Goal: Transaction & Acquisition: Download file/media

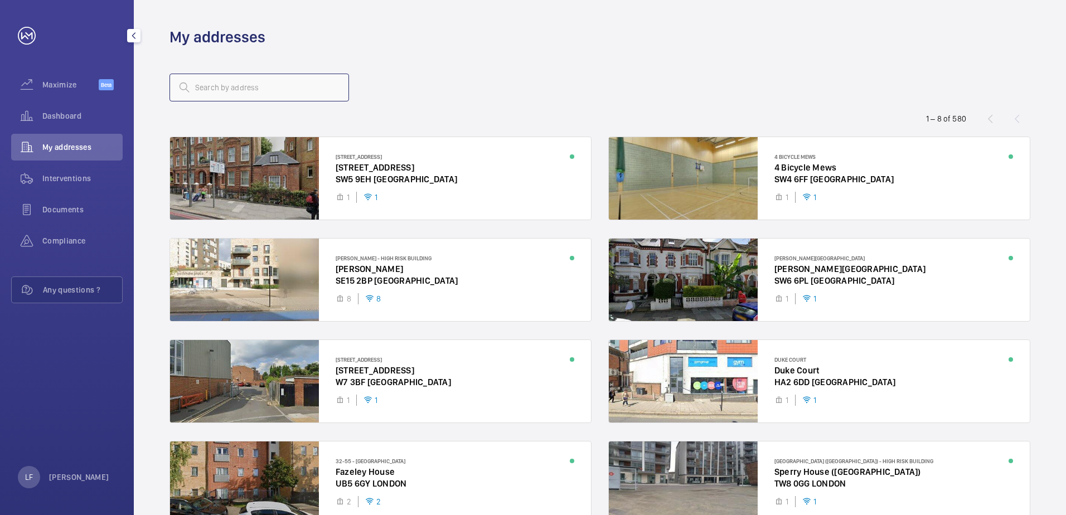
click at [211, 91] on input "text" at bounding box center [260, 88] width 180 height 28
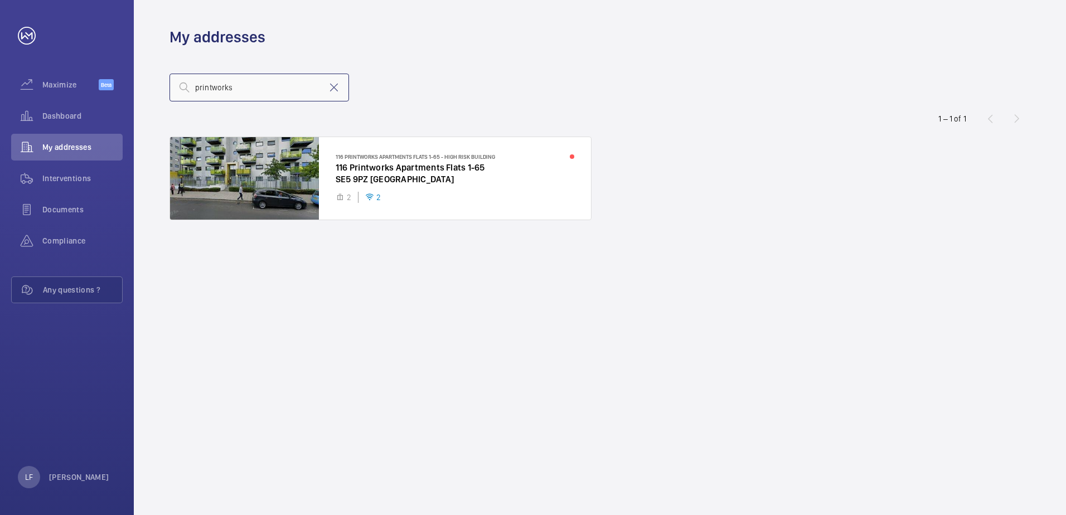
type input "printworks"
click at [373, 163] on div at bounding box center [380, 178] width 421 height 83
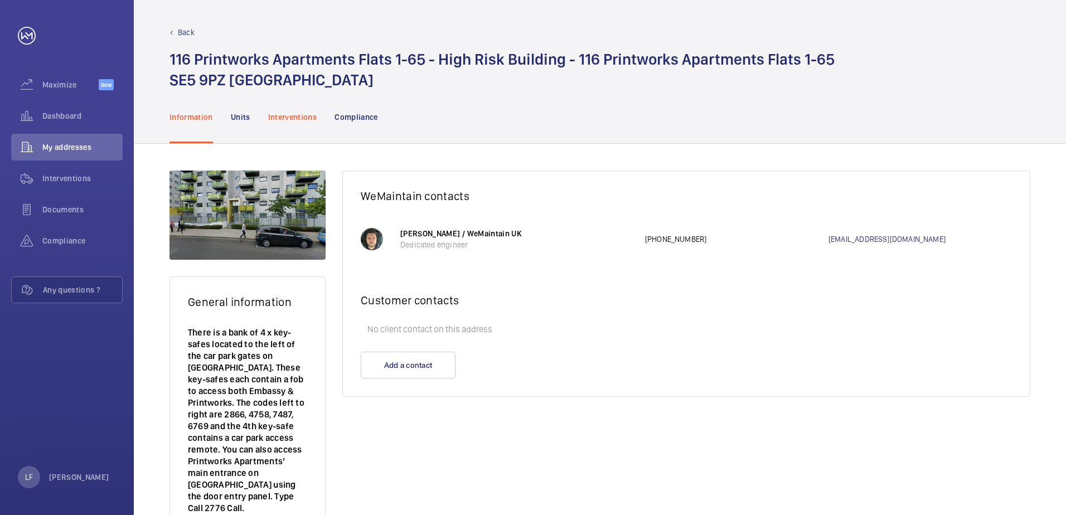
click at [307, 121] on p "Interventions" at bounding box center [292, 117] width 49 height 11
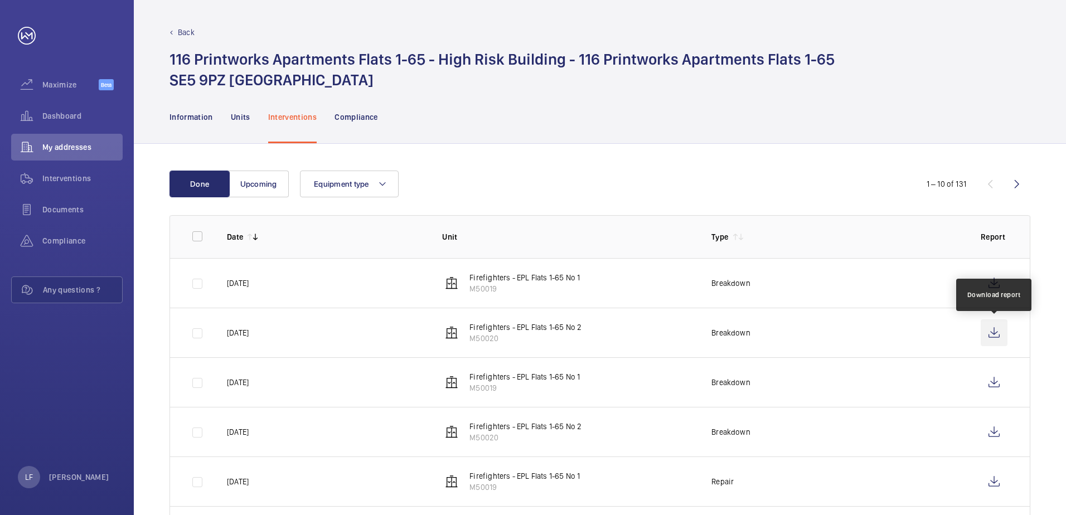
click at [986, 337] on wm-front-icon-button at bounding box center [994, 333] width 27 height 27
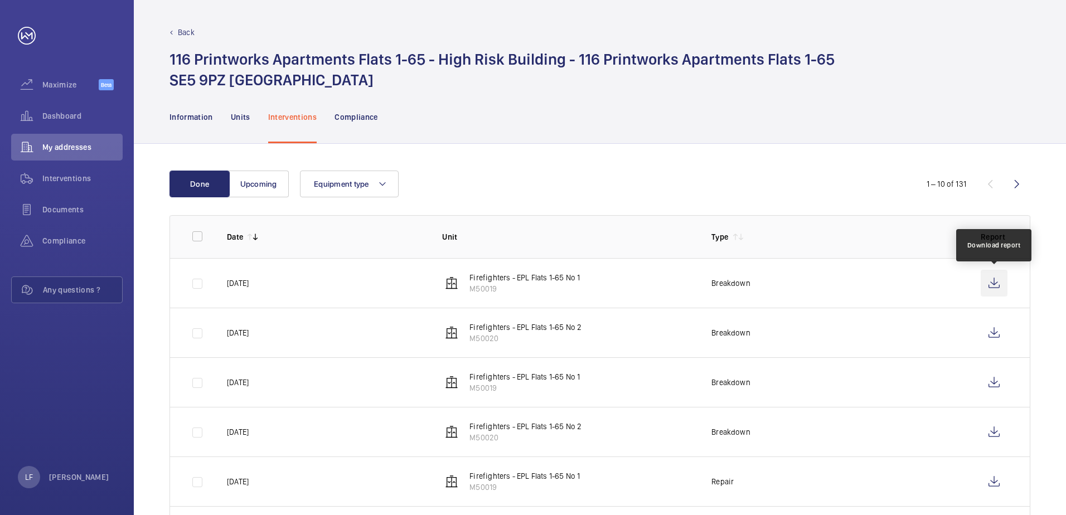
click at [993, 293] on wm-front-icon-button at bounding box center [994, 283] width 27 height 27
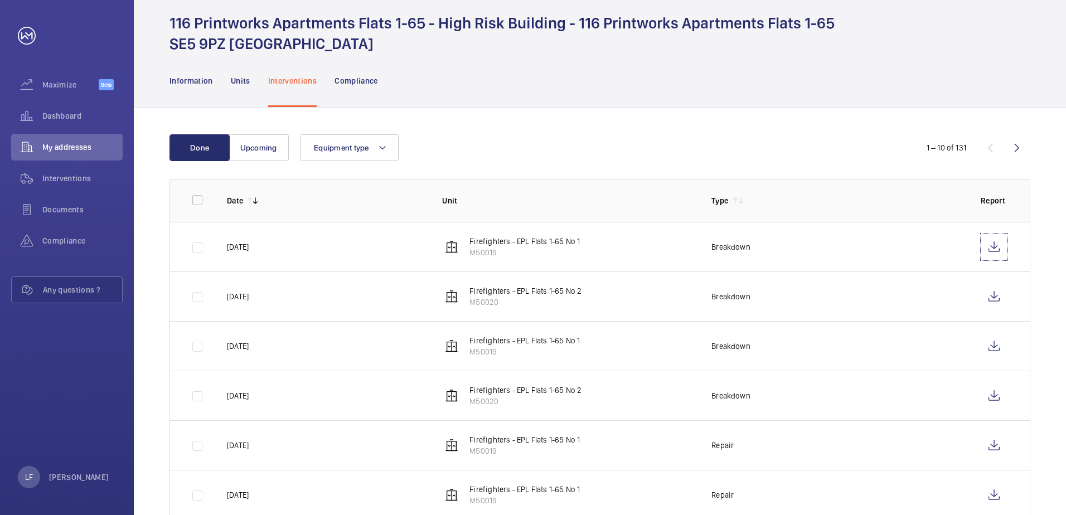
scroll to position [56, 0]
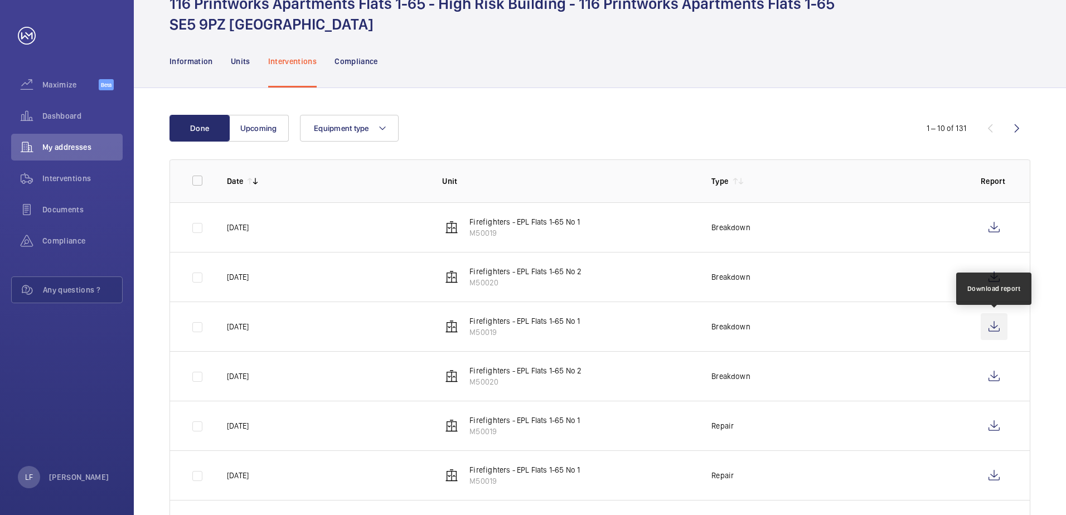
click at [988, 326] on wm-front-icon-button at bounding box center [994, 326] width 27 height 27
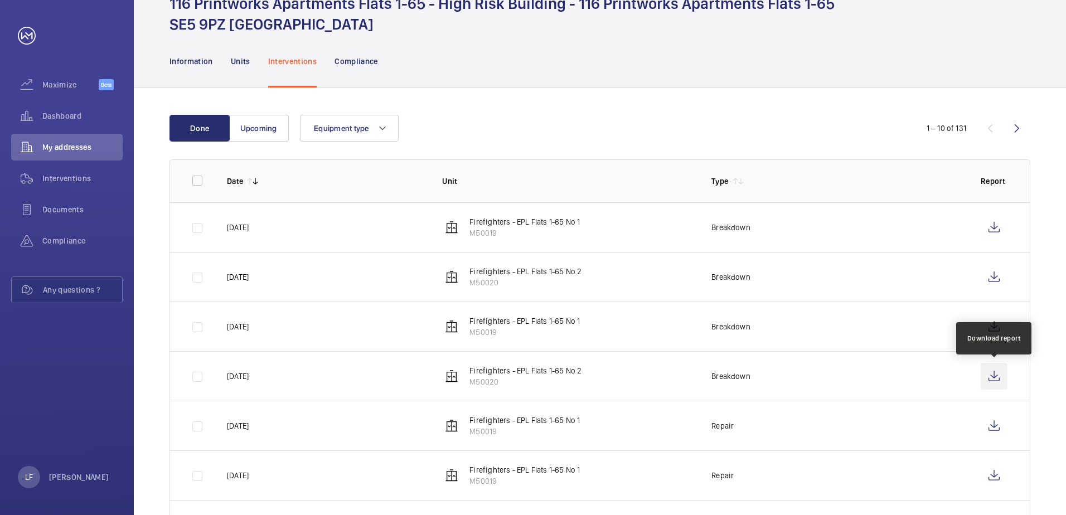
click at [998, 375] on wm-front-icon-button at bounding box center [994, 376] width 27 height 27
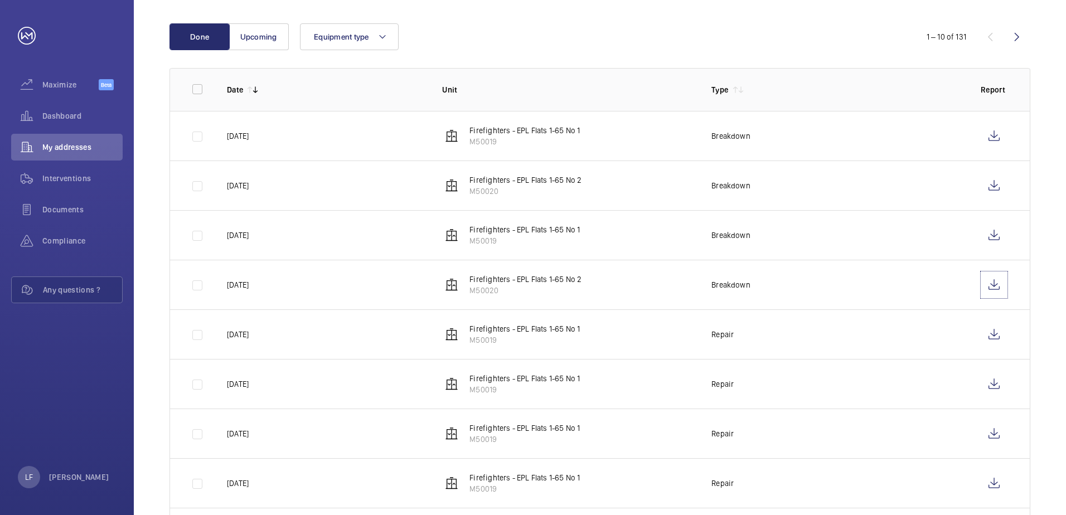
scroll to position [167, 0]
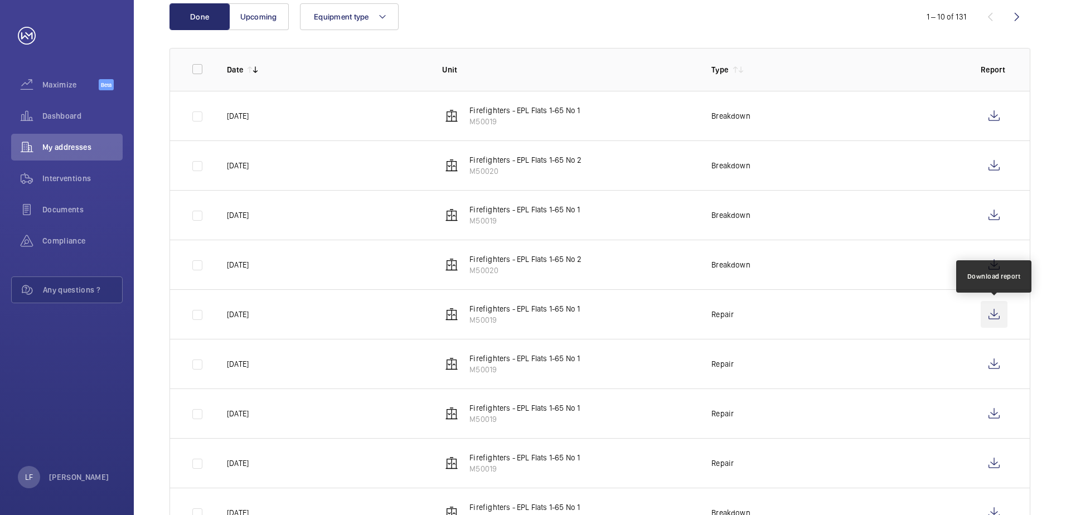
click at [989, 312] on wm-front-icon-button at bounding box center [994, 314] width 27 height 27
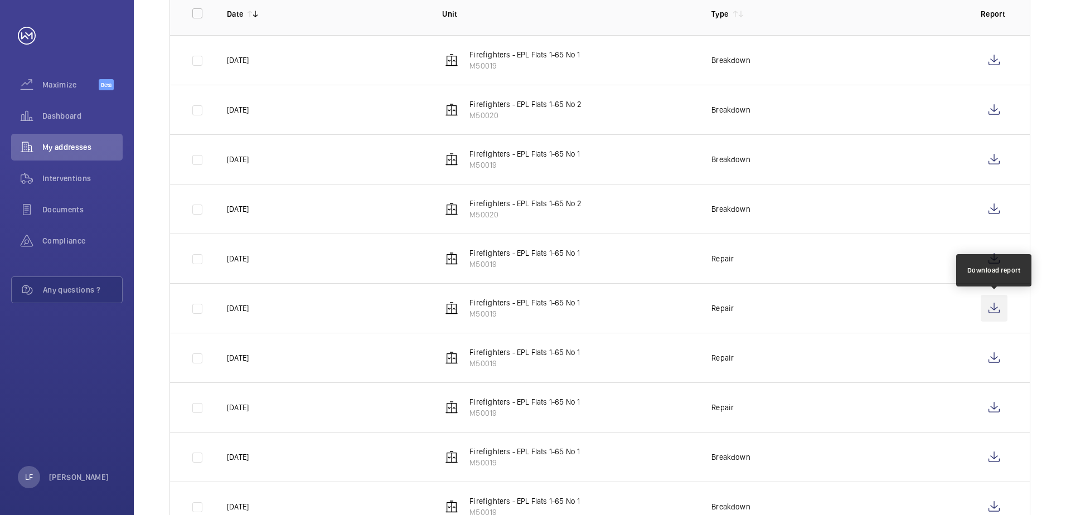
click at [993, 313] on wm-front-icon-button at bounding box center [994, 308] width 27 height 27
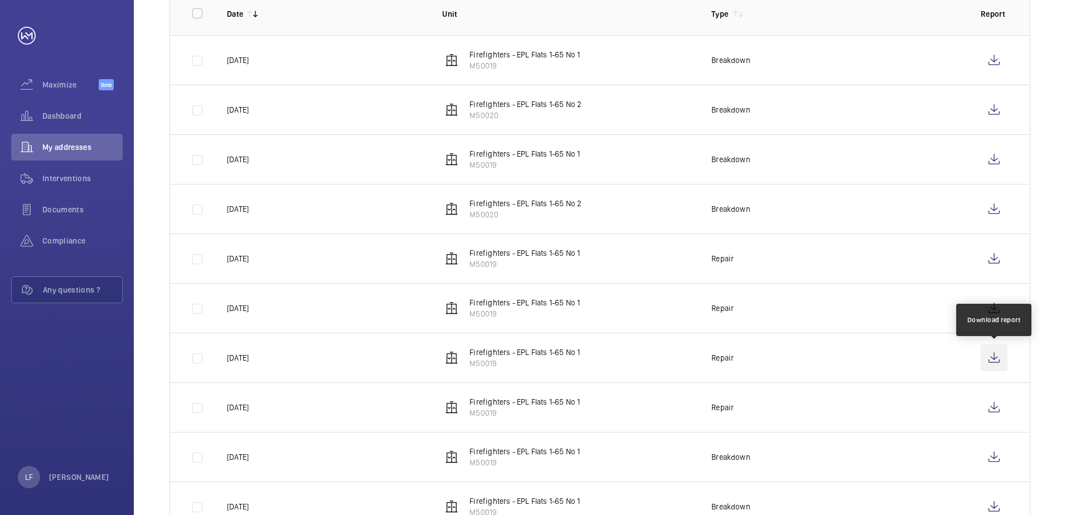
click at [997, 359] on wm-front-icon-button at bounding box center [994, 358] width 27 height 27
